Goal: Transaction & Acquisition: Purchase product/service

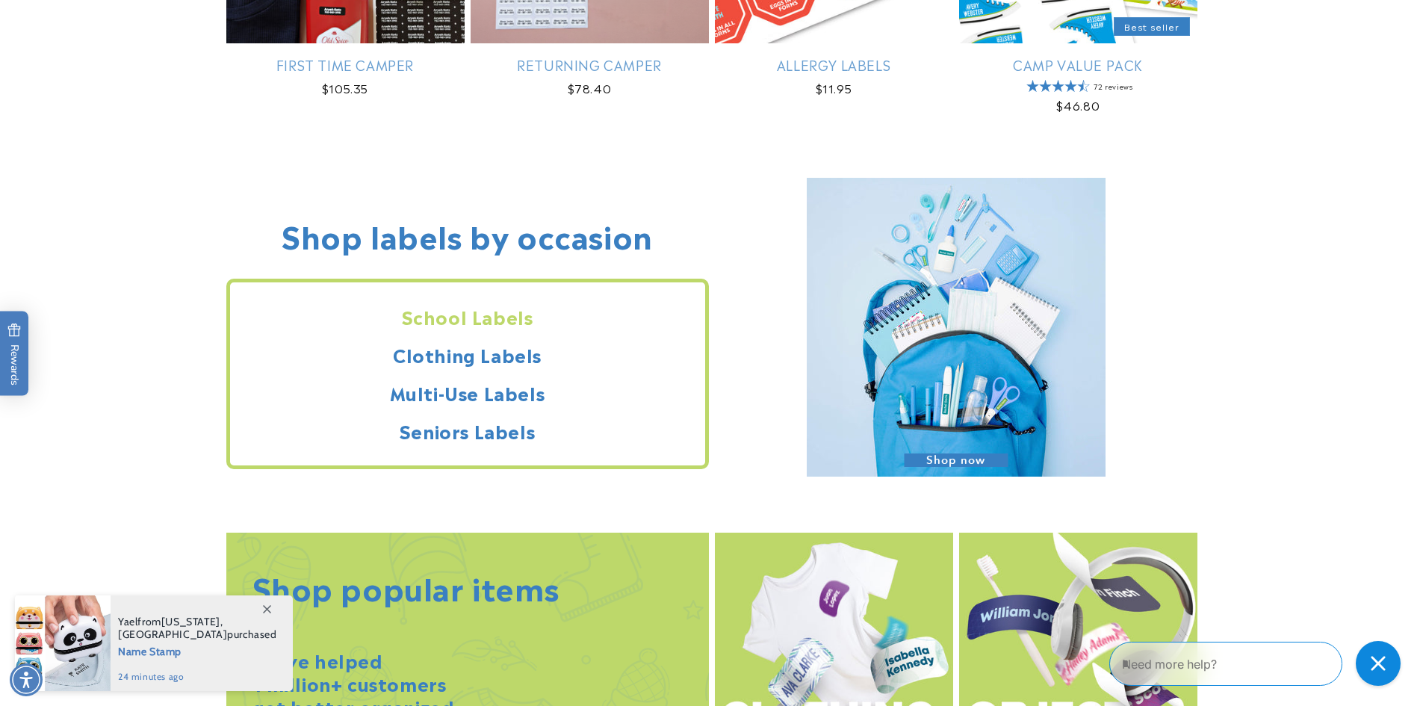
scroll to position [1287, 0]
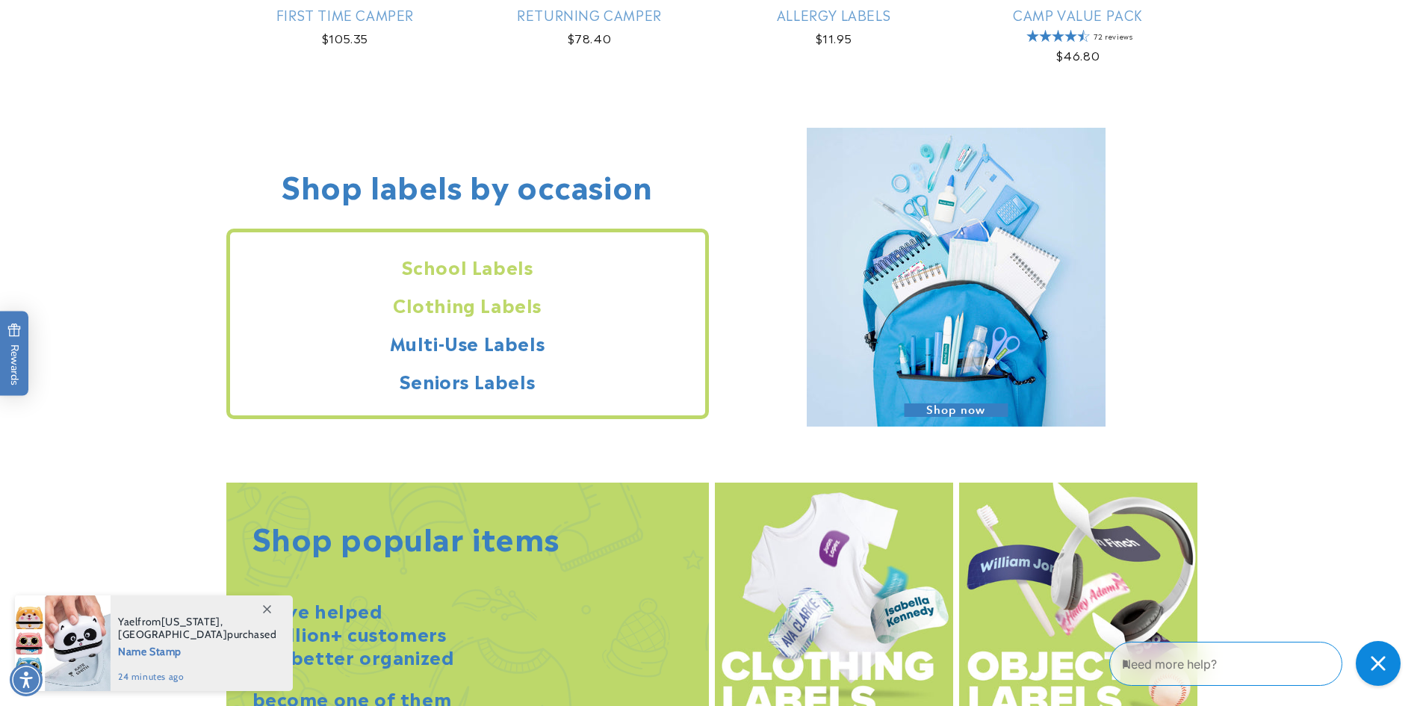
click at [425, 305] on h2 "Clothing Labels" at bounding box center [467, 304] width 475 height 23
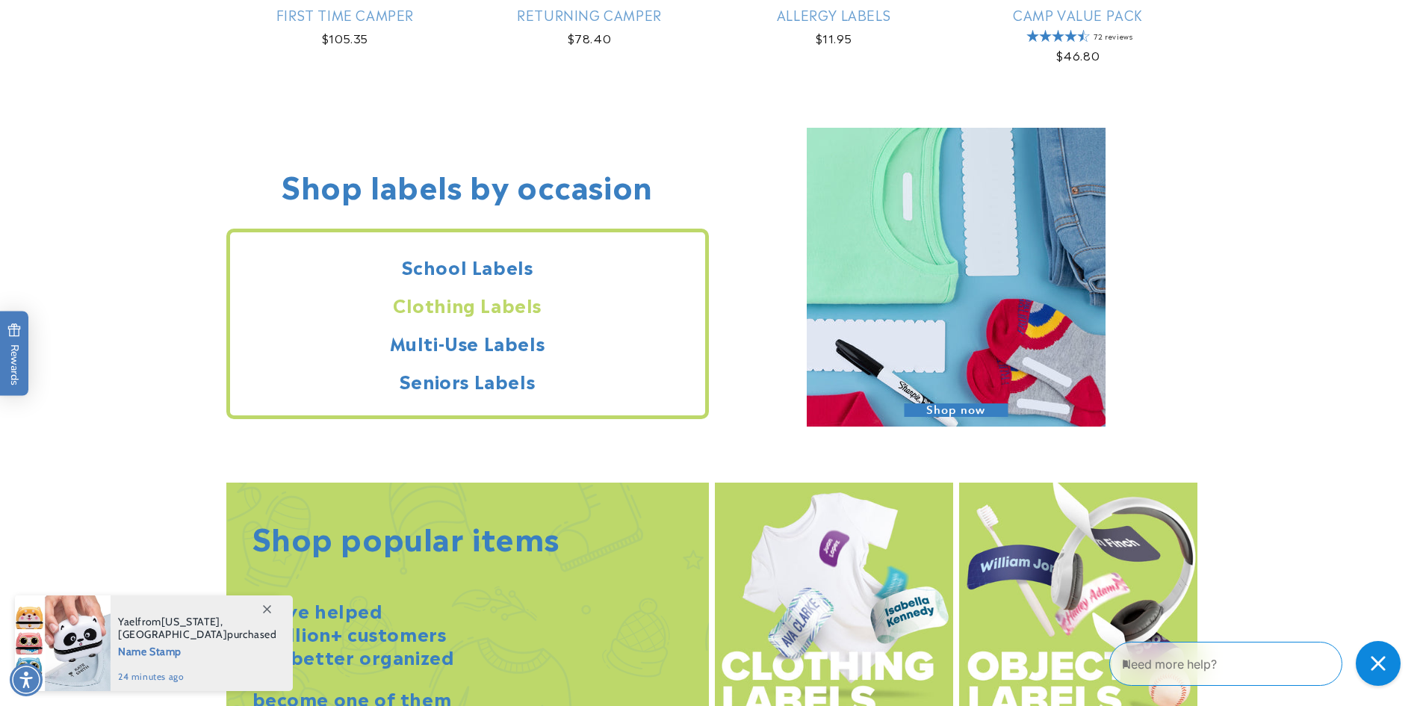
click at [498, 313] on h2 "Clothing Labels" at bounding box center [467, 304] width 475 height 23
click at [506, 307] on h2 "Clothing Labels" at bounding box center [467, 304] width 475 height 23
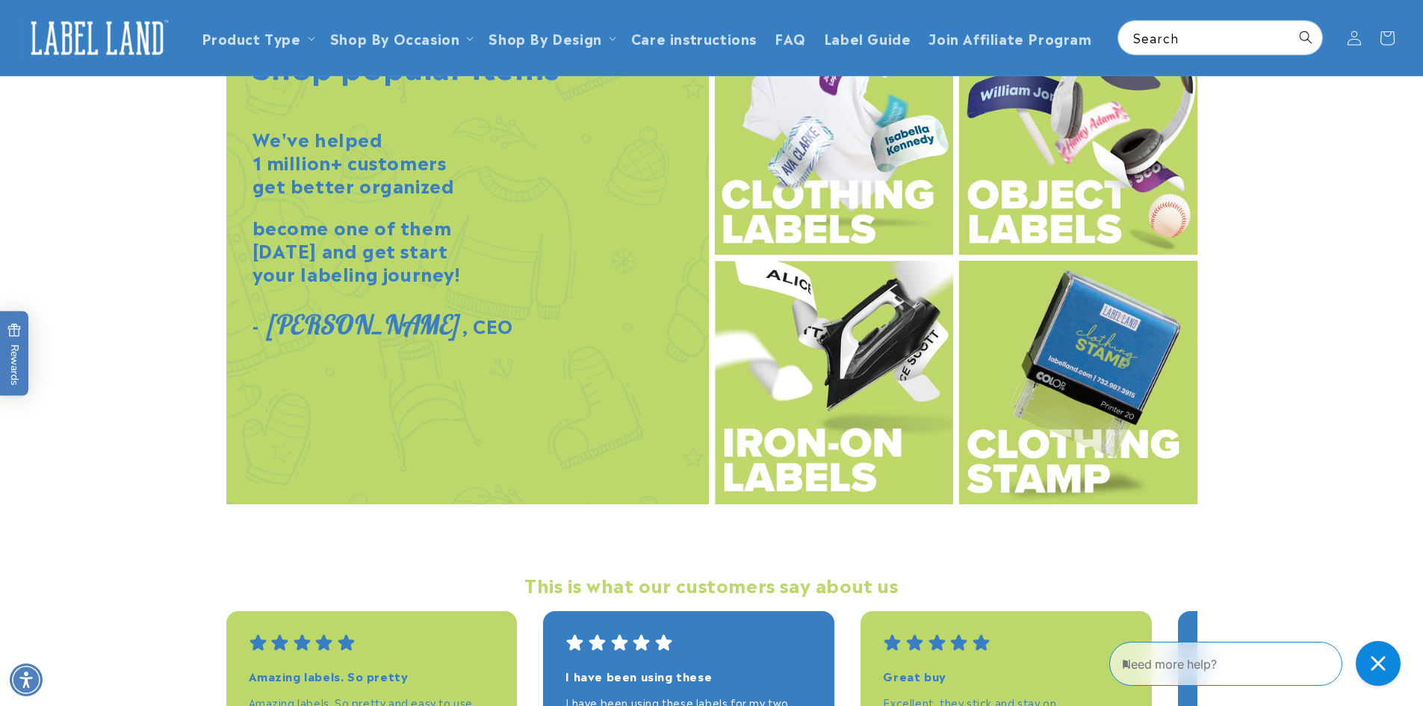
scroll to position [1660, 0]
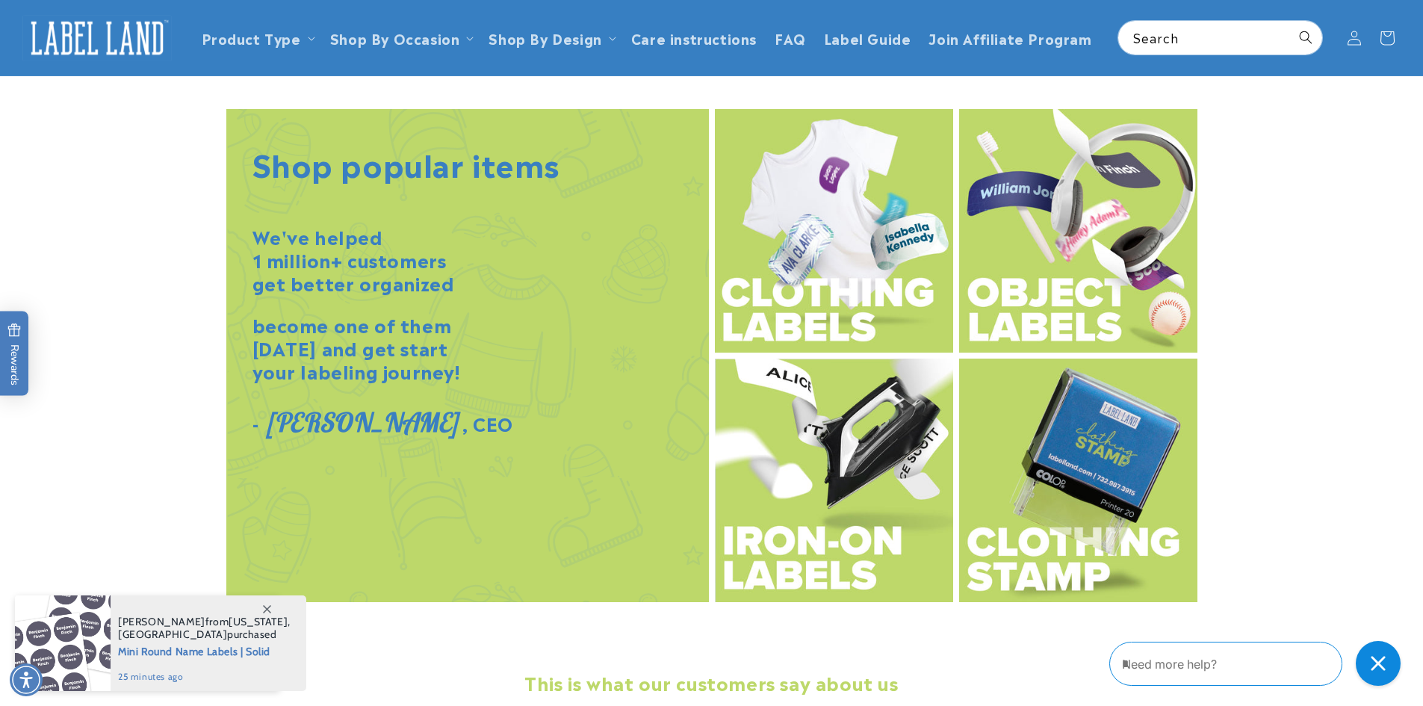
click at [819, 478] on img at bounding box center [834, 479] width 238 height 243
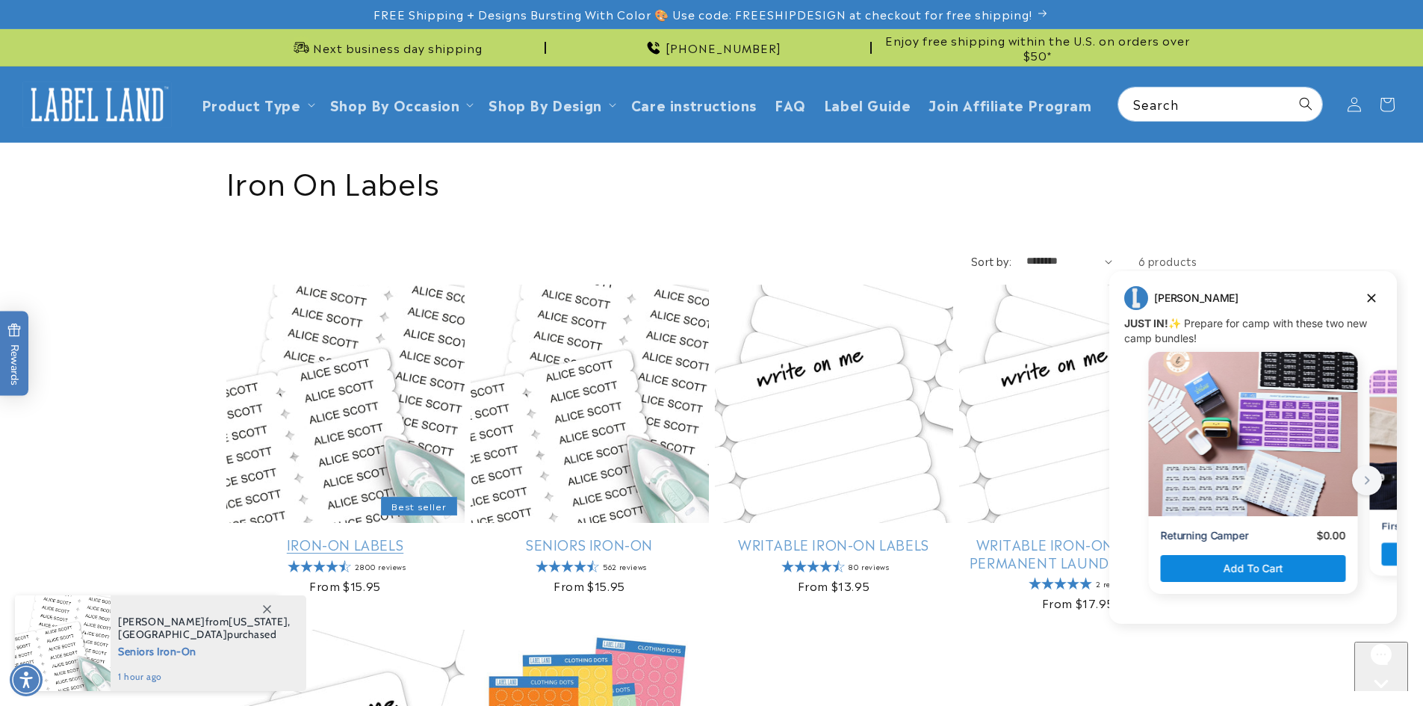
click at [372, 535] on link "Iron-On Labels" at bounding box center [345, 543] width 238 height 17
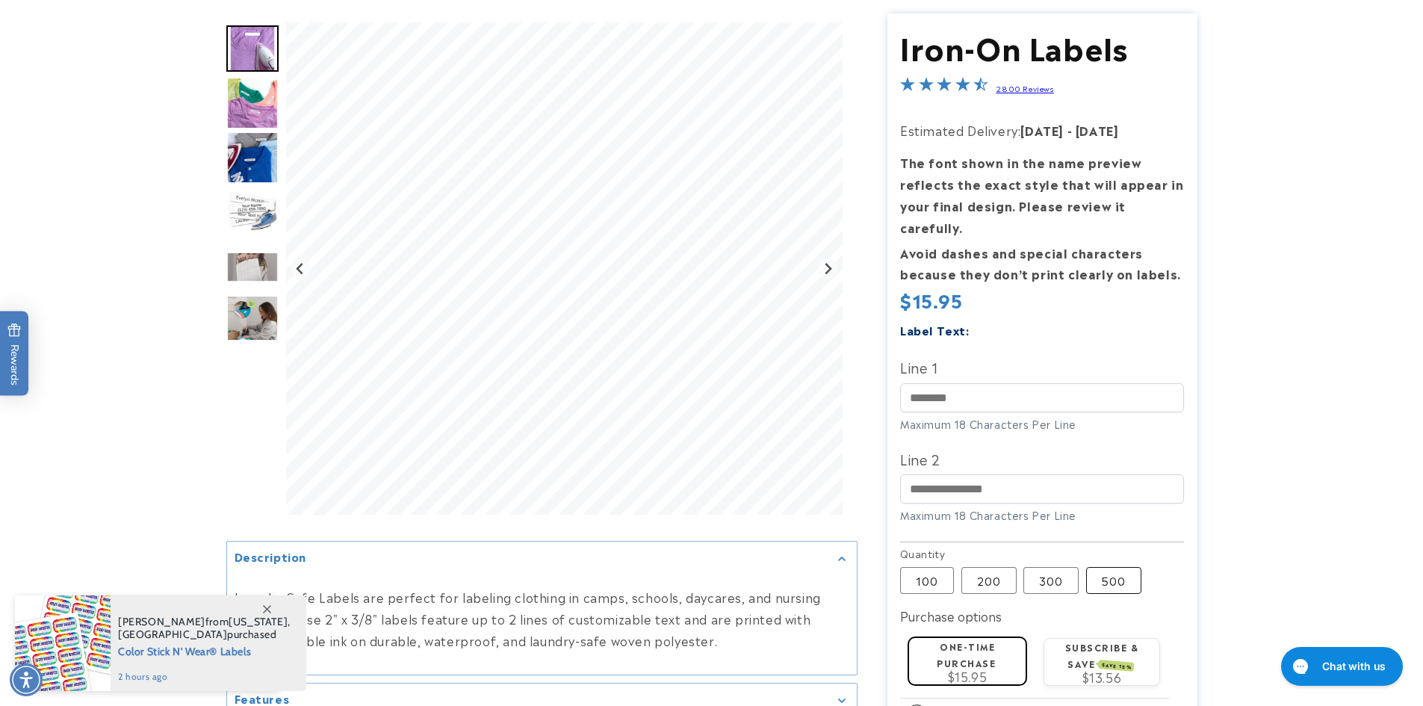
click at [1124, 567] on label "500 Variant sold out or unavailable" at bounding box center [1113, 580] width 55 height 27
